Goal: Navigation & Orientation: Find specific page/section

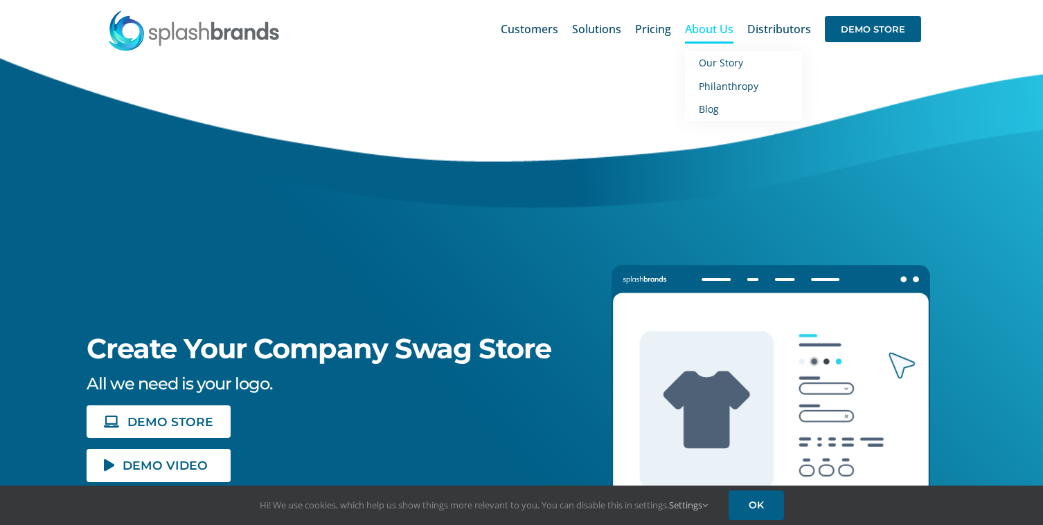
click at [712, 33] on span "About Us" at bounding box center [709, 29] width 48 height 11
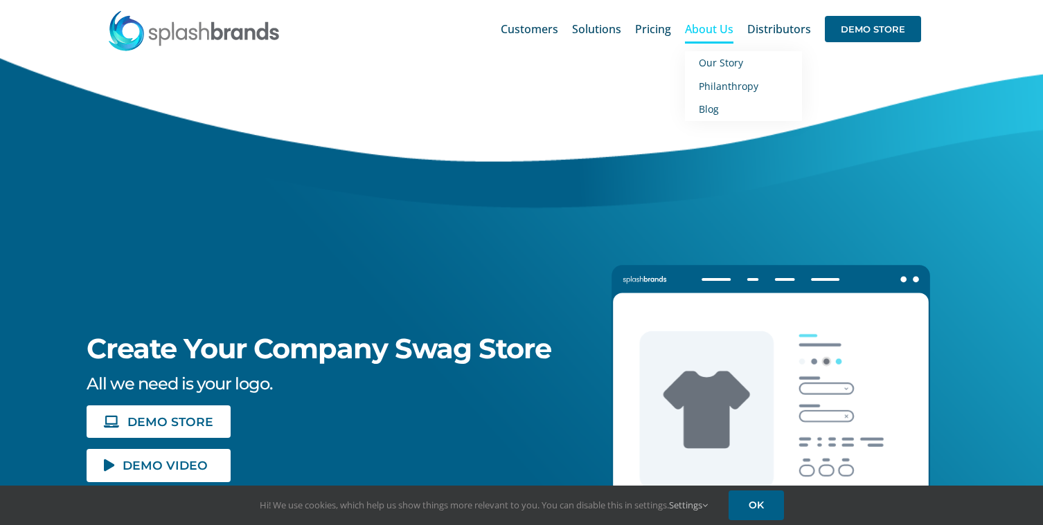
click at [708, 35] on span "About Us" at bounding box center [709, 29] width 48 height 11
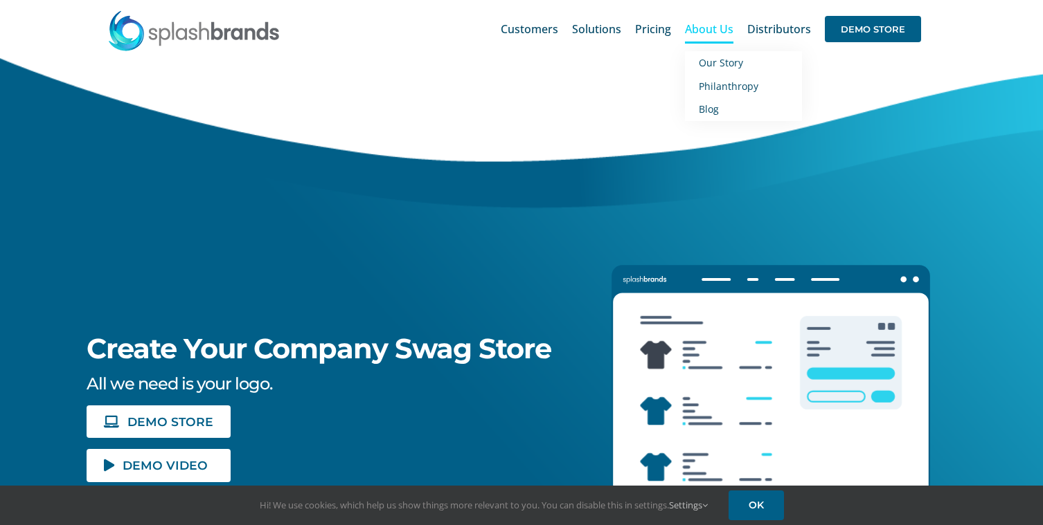
click at [699, 35] on span "About Us" at bounding box center [709, 29] width 48 height 11
click at [715, 66] on span "Our Story" at bounding box center [721, 62] width 44 height 13
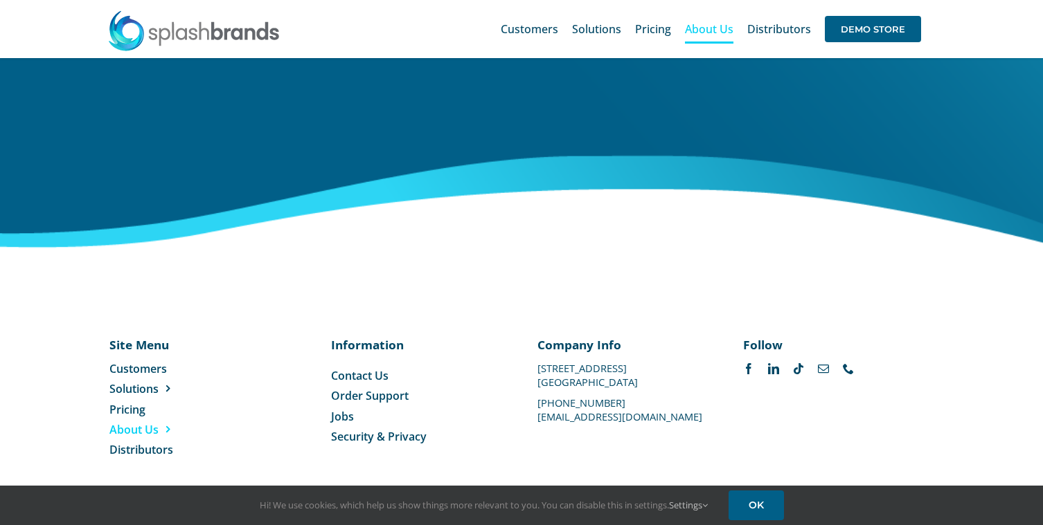
scroll to position [2260, 0]
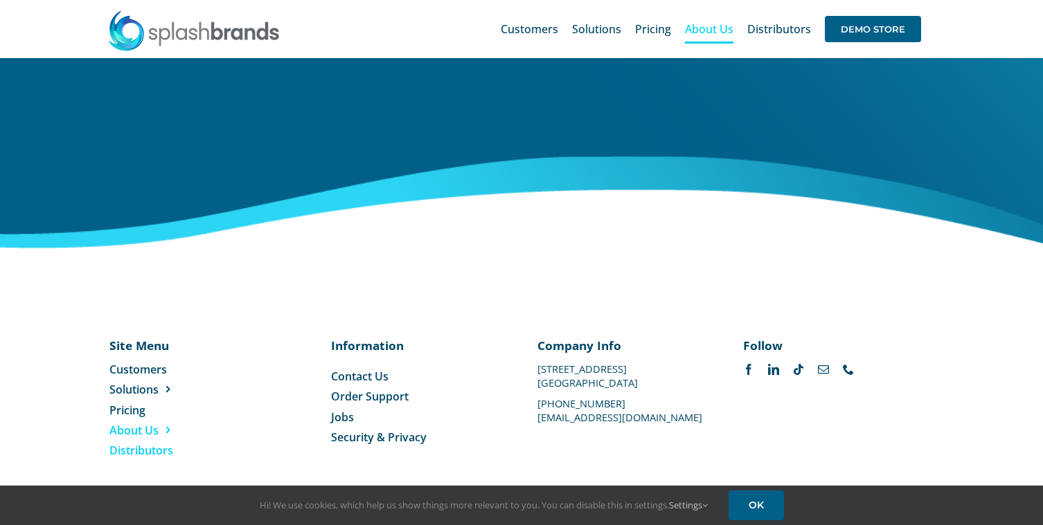
click at [157, 444] on span "Distributors" at bounding box center [141, 450] width 64 height 15
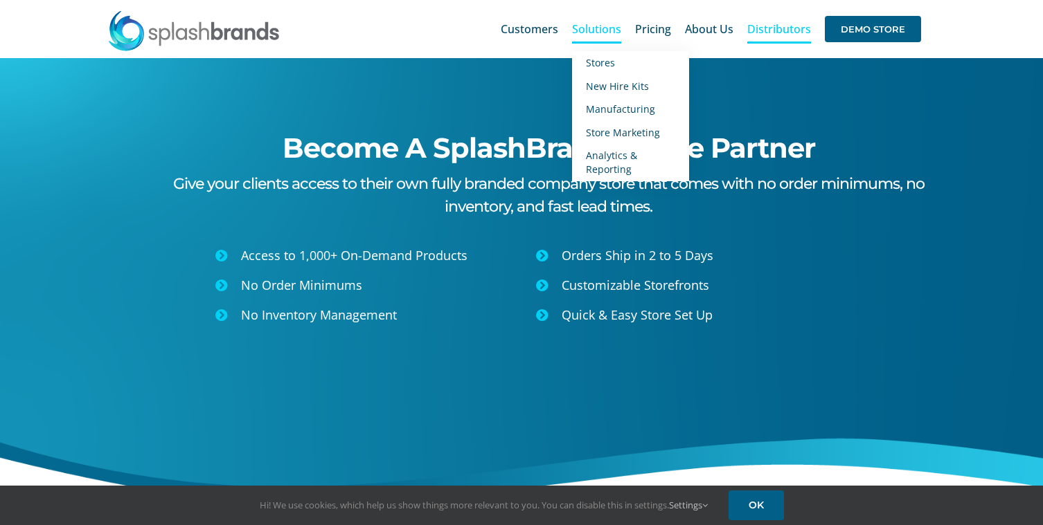
click at [590, 24] on span "Solutions" at bounding box center [596, 29] width 49 height 11
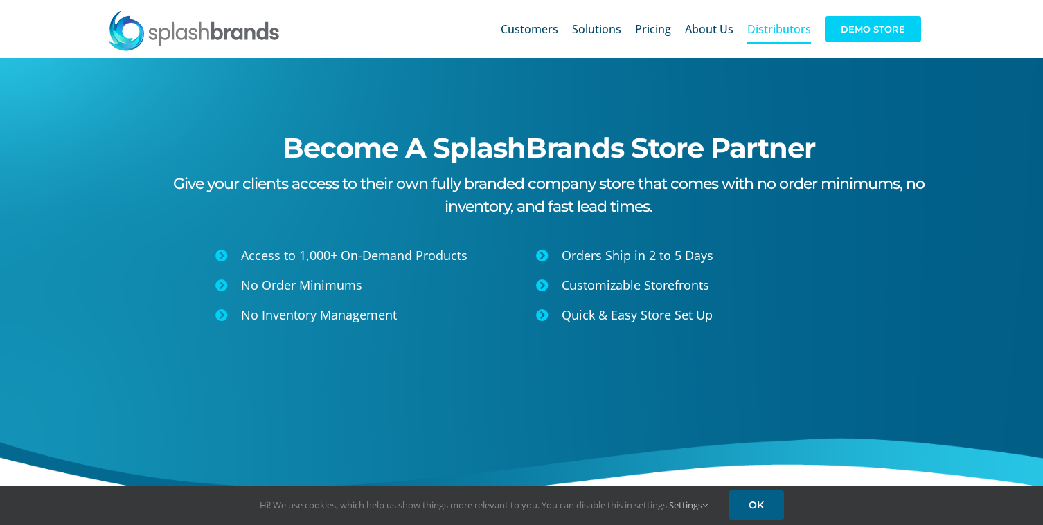
click at [882, 16] on span "DEMO STORE" at bounding box center [873, 29] width 96 height 26
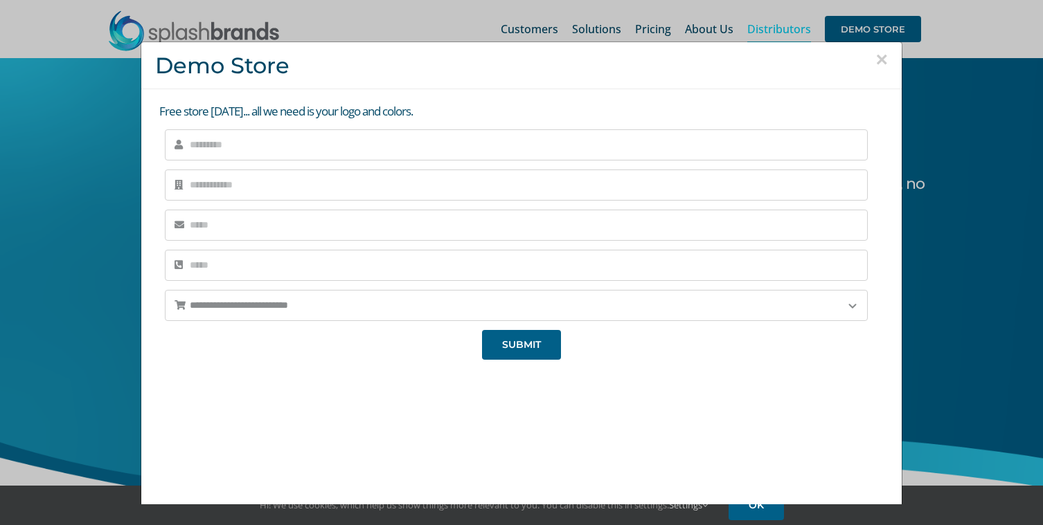
drag, startPoint x: 452, startPoint y: 114, endPoint x: 187, endPoint y: 102, distance: 265.4
click at [187, 102] on div "**********" at bounding box center [521, 364] width 760 height 551
copy p "Free store [DATE]... all we need is your logo and colors."
click at [1015, 120] on div "**********" at bounding box center [521, 262] width 1043 height 525
